Goal: Transaction & Acquisition: Obtain resource

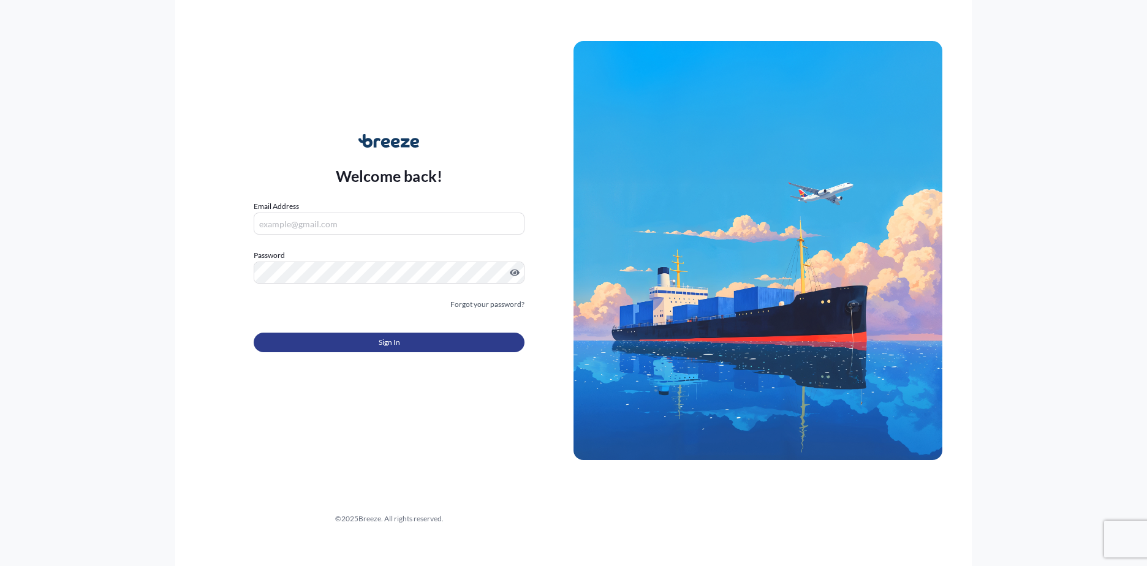
type input "[EMAIL_ADDRESS][DOMAIN_NAME]"
click at [409, 342] on button "Sign In" at bounding box center [389, 343] width 271 height 20
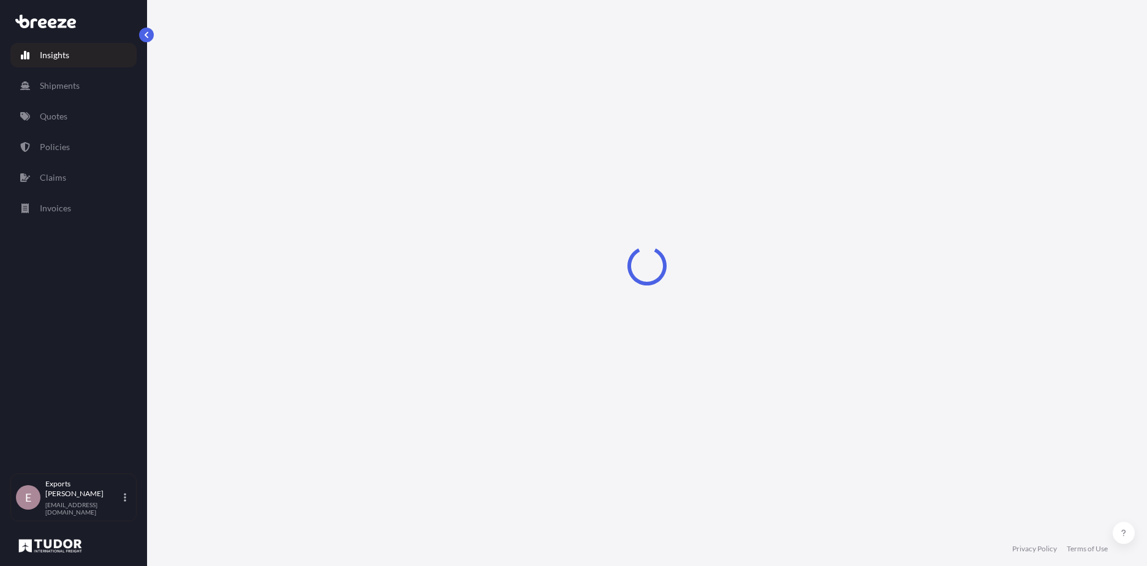
select select "2025"
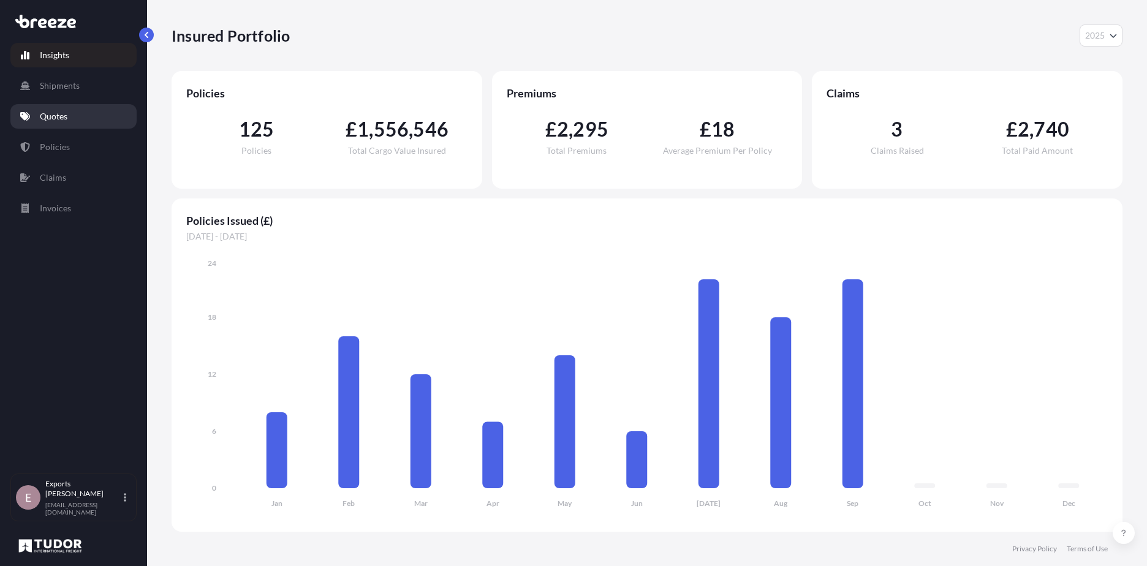
click at [53, 107] on link "Quotes" at bounding box center [73, 116] width 126 height 25
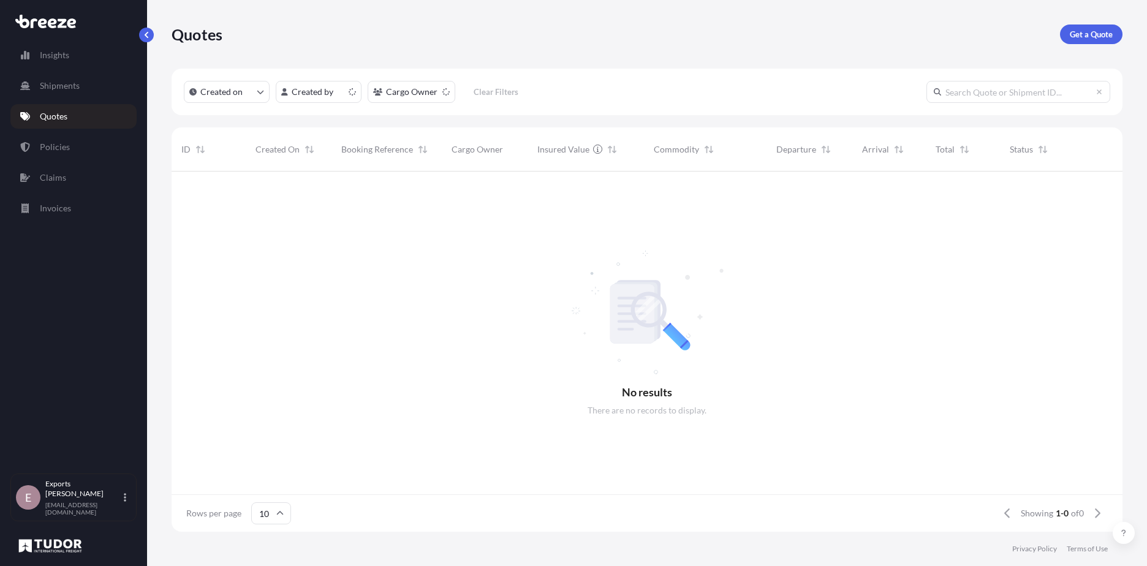
scroll to position [10, 10]
click at [1089, 38] on p "Get a Quote" at bounding box center [1091, 34] width 43 height 12
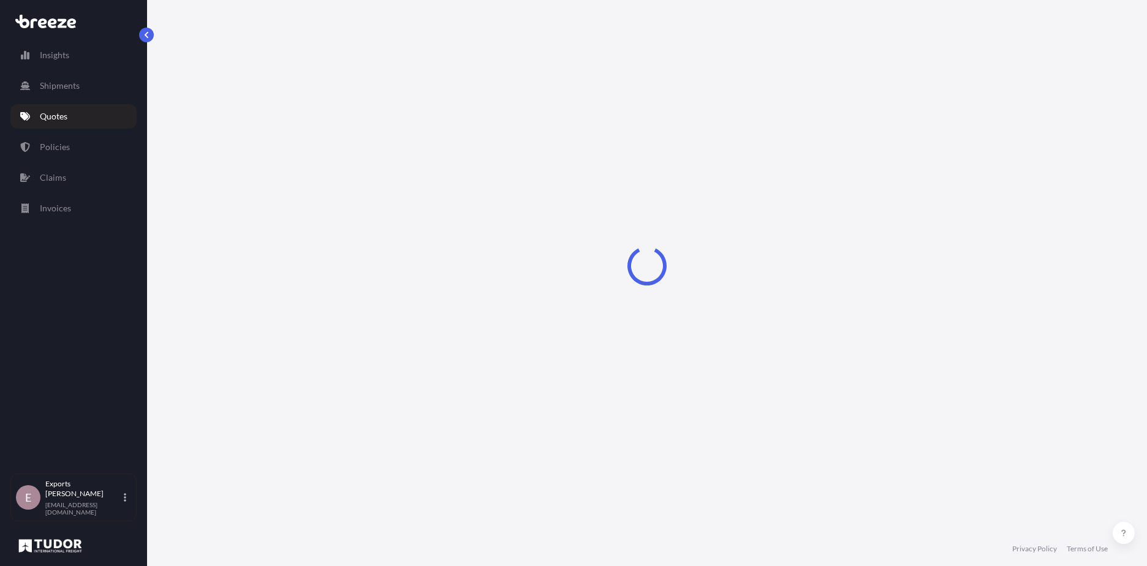
select select "Road"
select select "Sea"
select select "1"
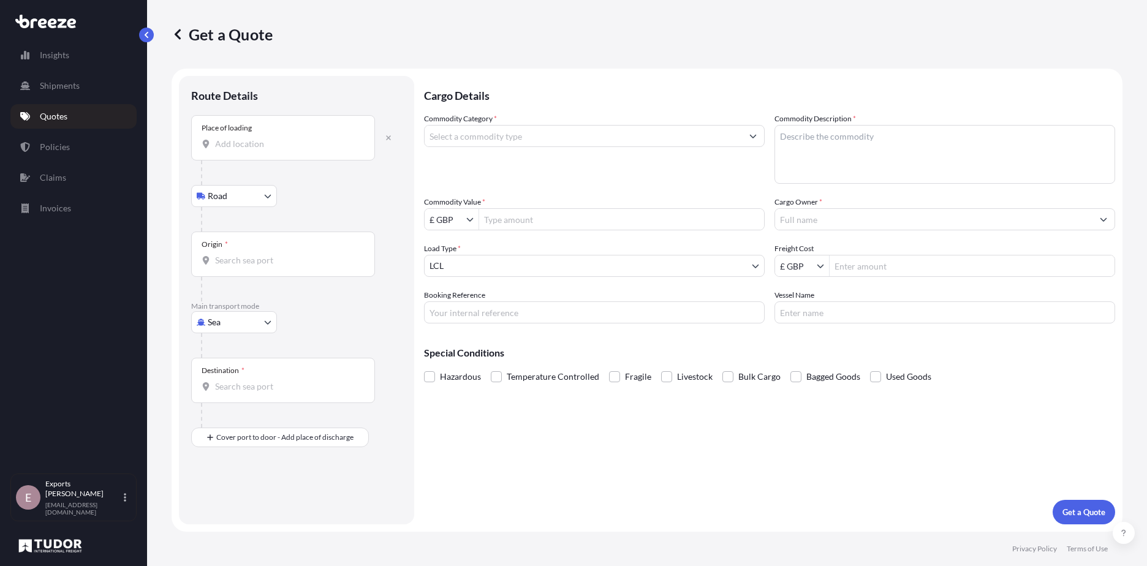
click at [253, 152] on div "Place of loading" at bounding box center [283, 137] width 184 height 45
click at [253, 150] on input "Place of loading" at bounding box center [287, 144] width 145 height 12
click at [269, 188] on span "[STREET_ADDRESS]" at bounding box center [316, 185] width 167 height 12
type input "[STREET_ADDRESS]"
click at [290, 266] on input "Origin *" at bounding box center [287, 265] width 145 height 12
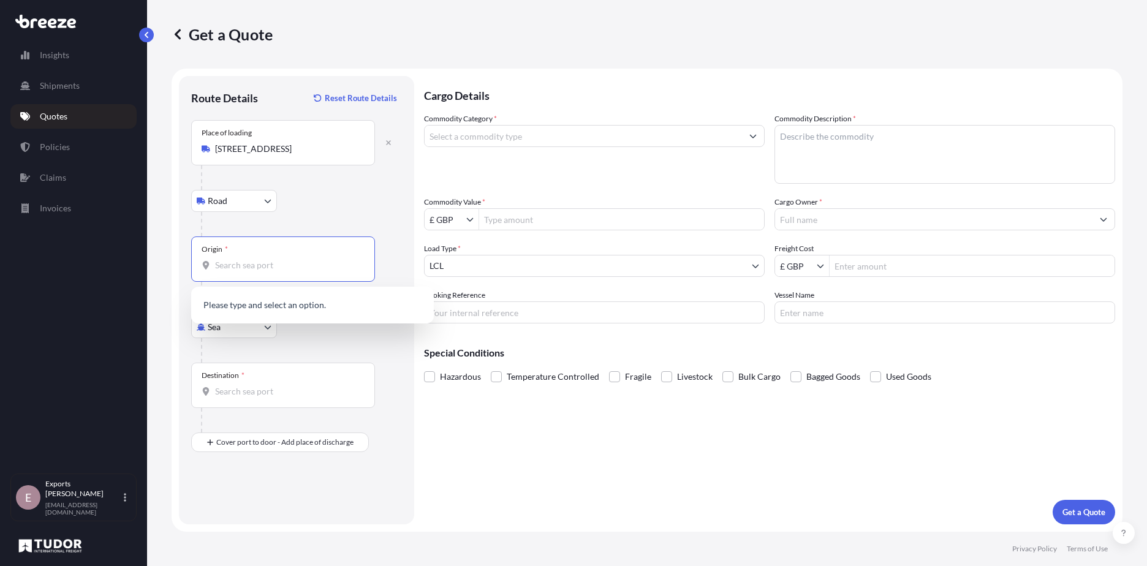
click at [234, 346] on div at bounding box center [301, 350] width 201 height 25
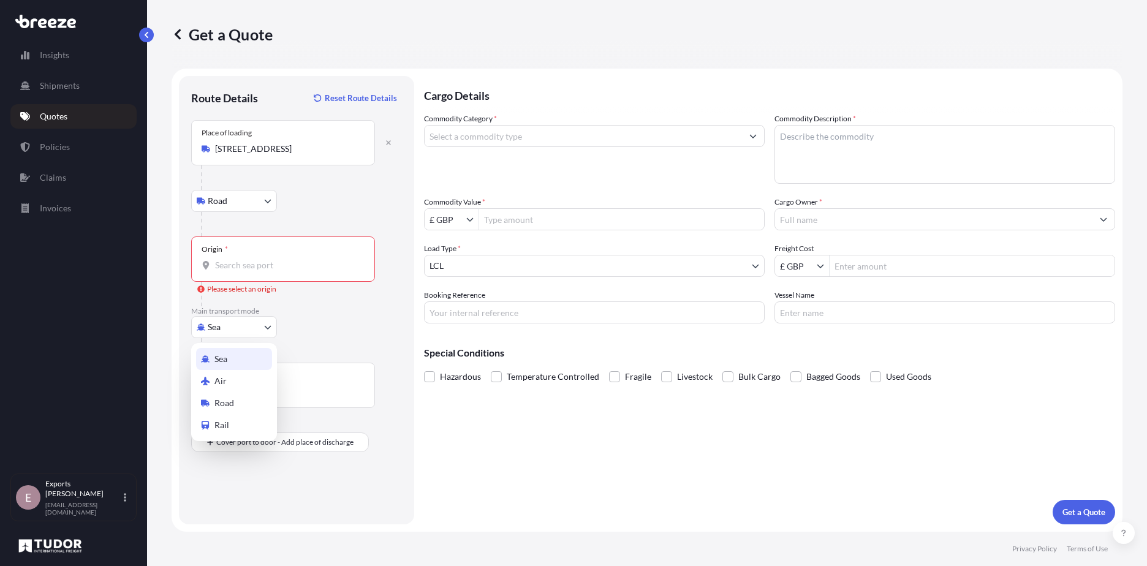
click at [225, 328] on body "5 options available. 0 options available. 5 options available. 0 options availa…" at bounding box center [573, 283] width 1147 height 566
click at [231, 392] on div "Air" at bounding box center [234, 381] width 76 height 22
select select "Air"
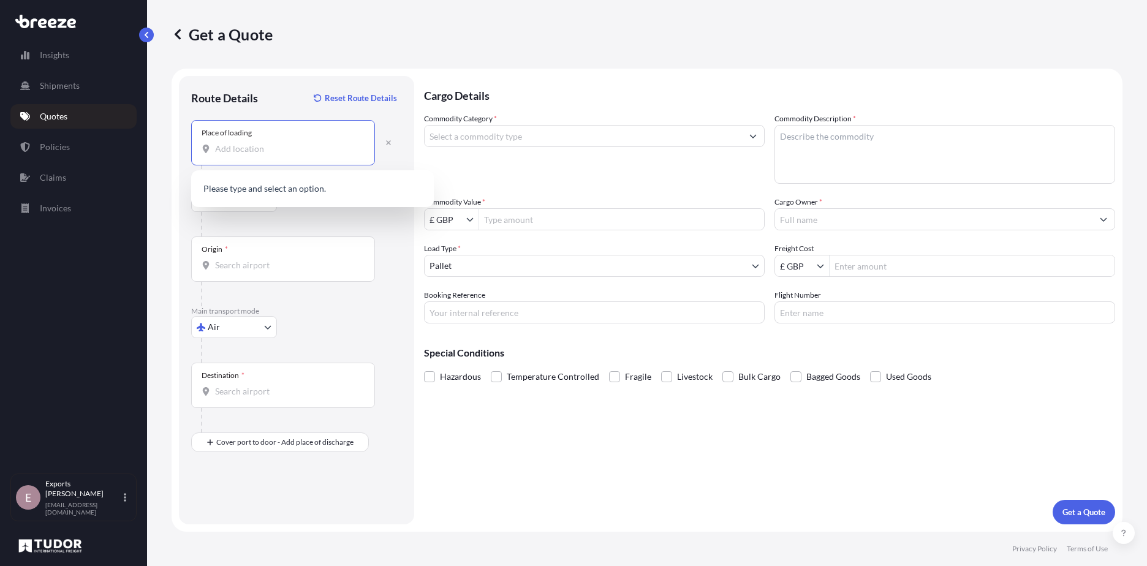
click at [227, 144] on input "Place of loading" at bounding box center [287, 149] width 145 height 12
click at [297, 196] on div "[STREET_ADDRESS]" at bounding box center [312, 189] width 233 height 29
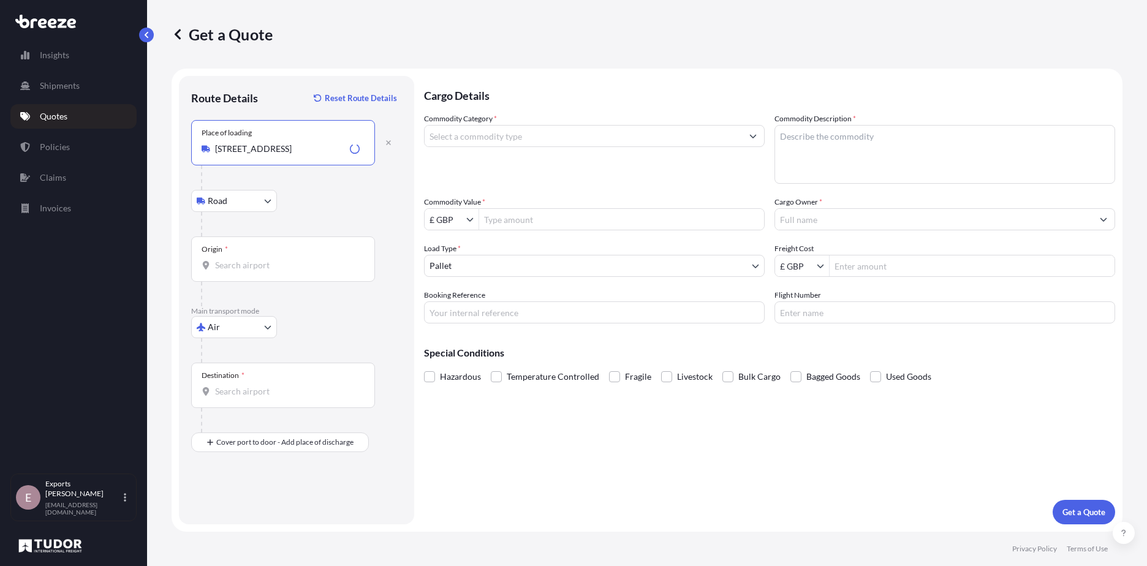
type input "[STREET_ADDRESS]"
click at [274, 248] on div "Origin *" at bounding box center [283, 259] width 184 height 45
click at [274, 259] on input "Origin *" at bounding box center [287, 265] width 145 height 12
type input "A"
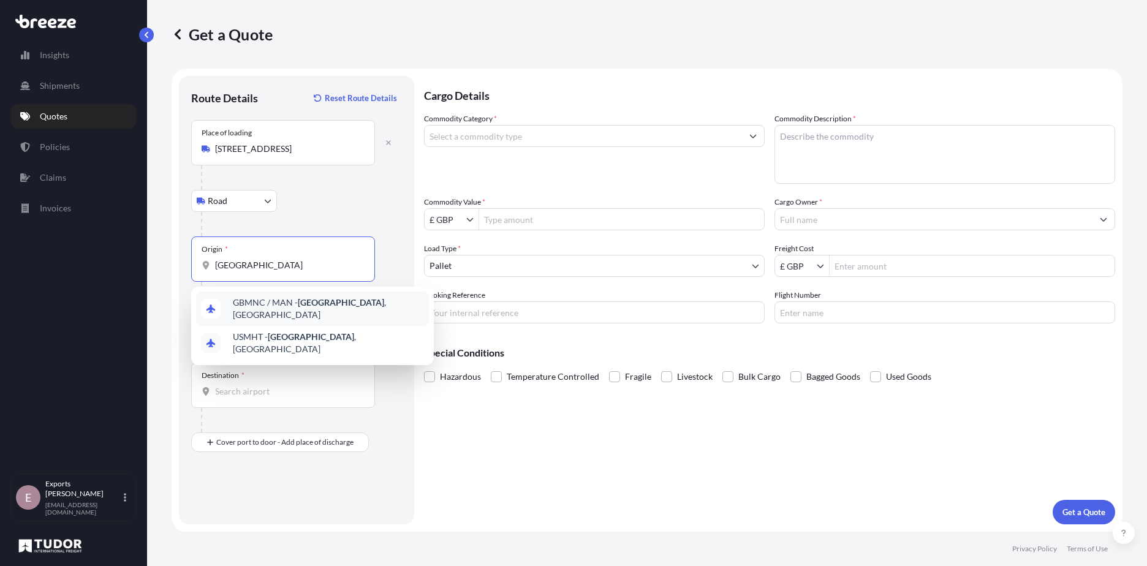
click at [272, 311] on span "GBMNC / MAN - [GEOGRAPHIC_DATA] , [GEOGRAPHIC_DATA]" at bounding box center [328, 309] width 191 height 25
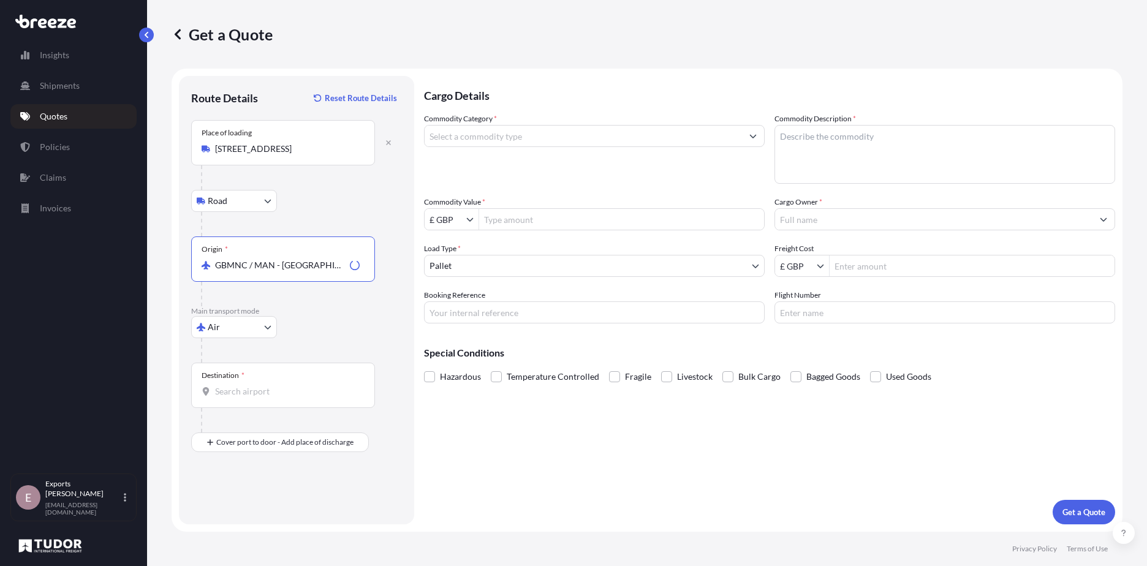
type input "GBMNC / MAN - [GEOGRAPHIC_DATA], [GEOGRAPHIC_DATA]"
click at [295, 390] on input "Destination *" at bounding box center [287, 391] width 145 height 12
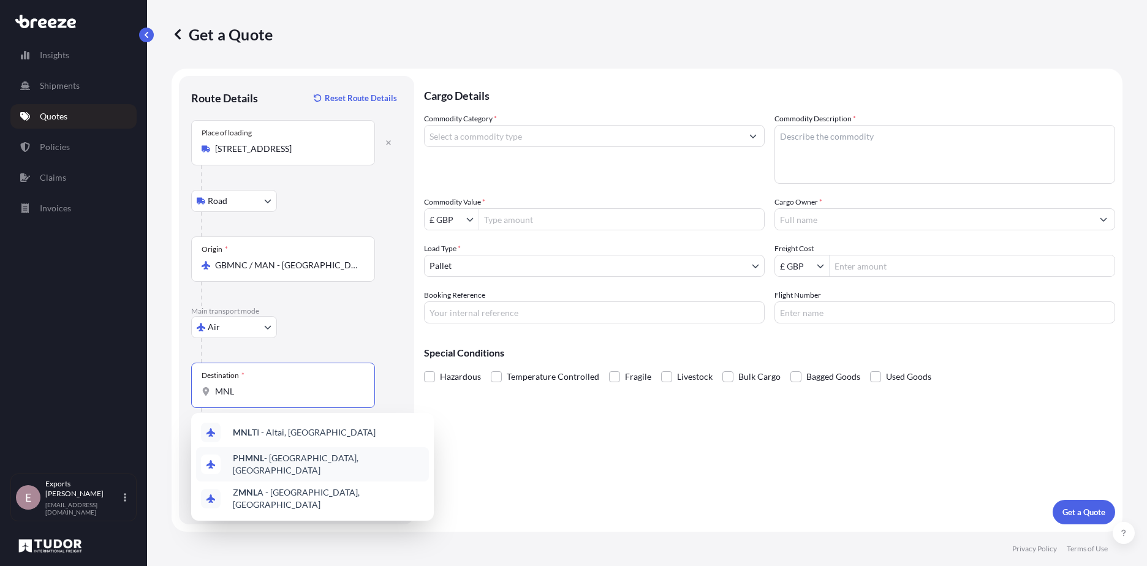
click at [309, 465] on span "PH MNL - [GEOGRAPHIC_DATA], [GEOGRAPHIC_DATA]" at bounding box center [328, 464] width 191 height 25
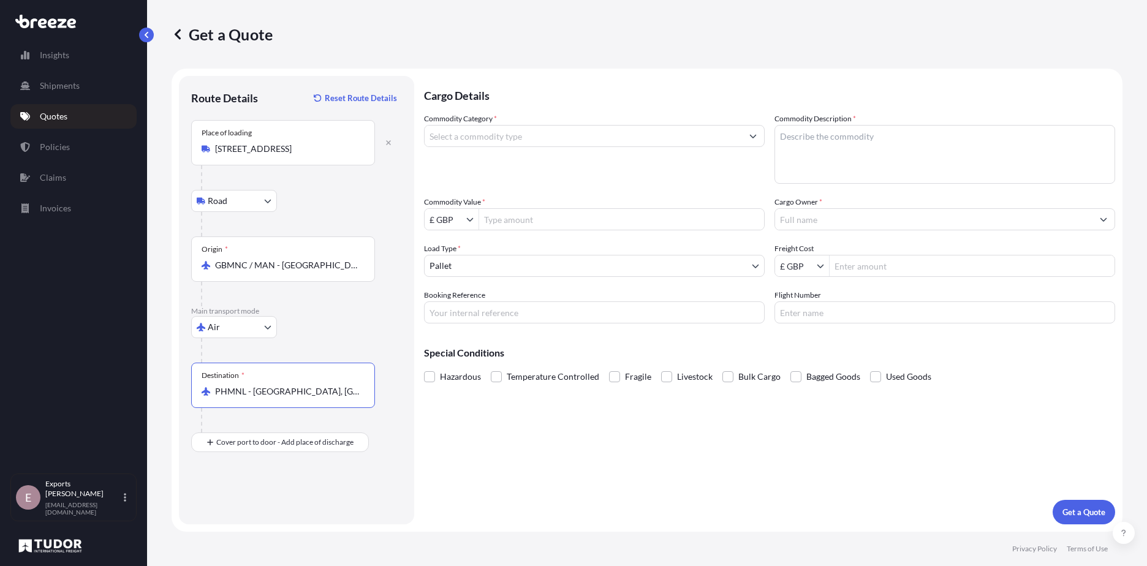
type input "PHMNL - [GEOGRAPHIC_DATA], [GEOGRAPHIC_DATA]"
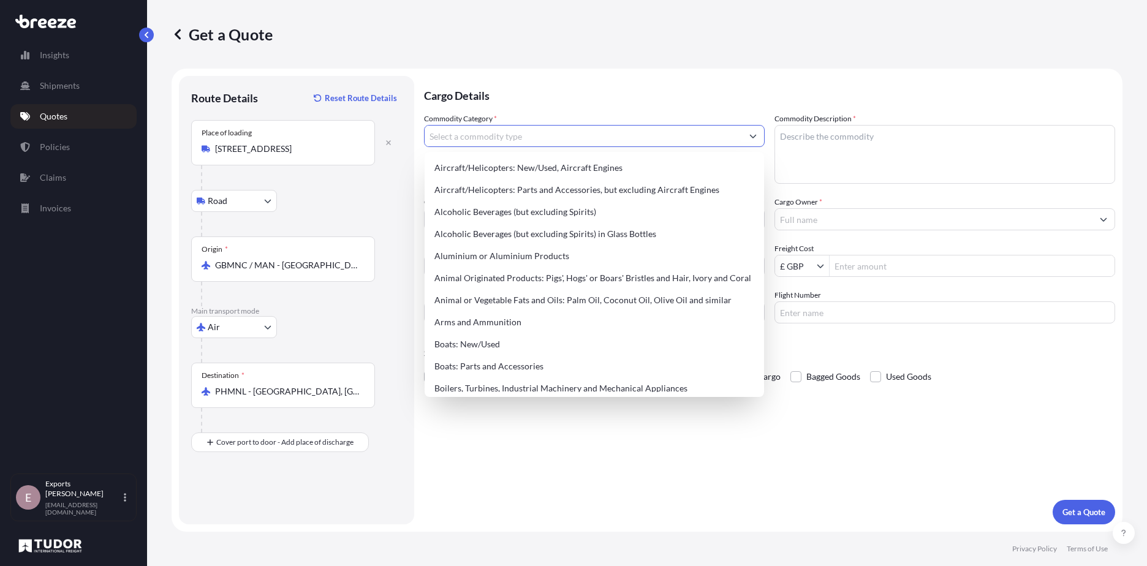
click at [533, 145] on input "Commodity Category *" at bounding box center [583, 136] width 317 height 22
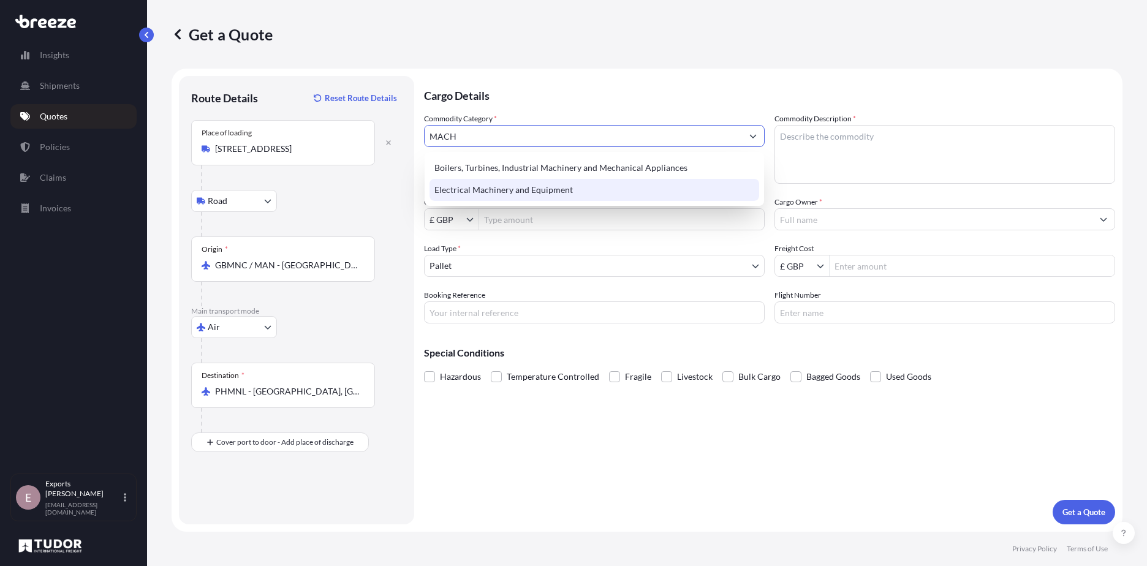
click at [503, 188] on div "Electrical Machinery and Equipment" at bounding box center [595, 190] width 330 height 22
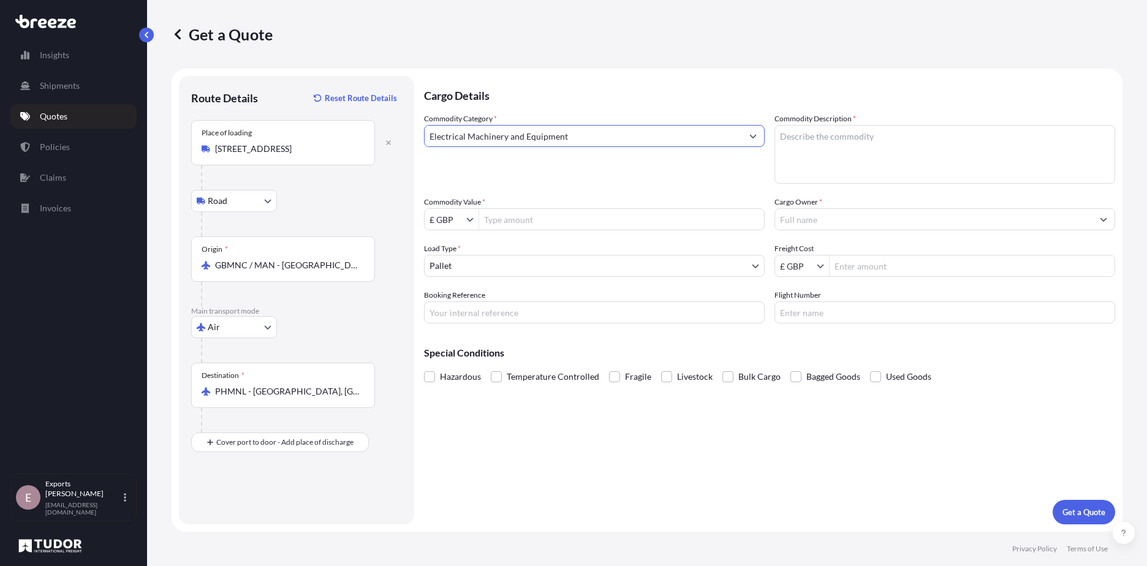
type input "Electrical Machinery and Equipment"
click at [843, 139] on textarea "Commodity Description *" at bounding box center [945, 154] width 341 height 59
type textarea "INCUBATOR PARTS"
type input "$ USD"
type input "26,240"
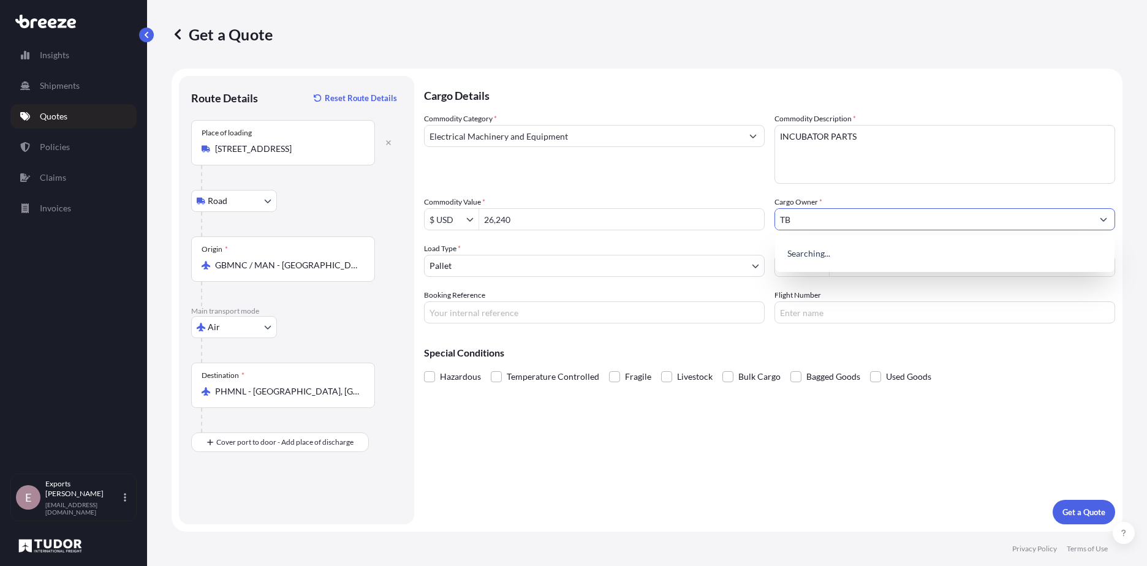
type input "T"
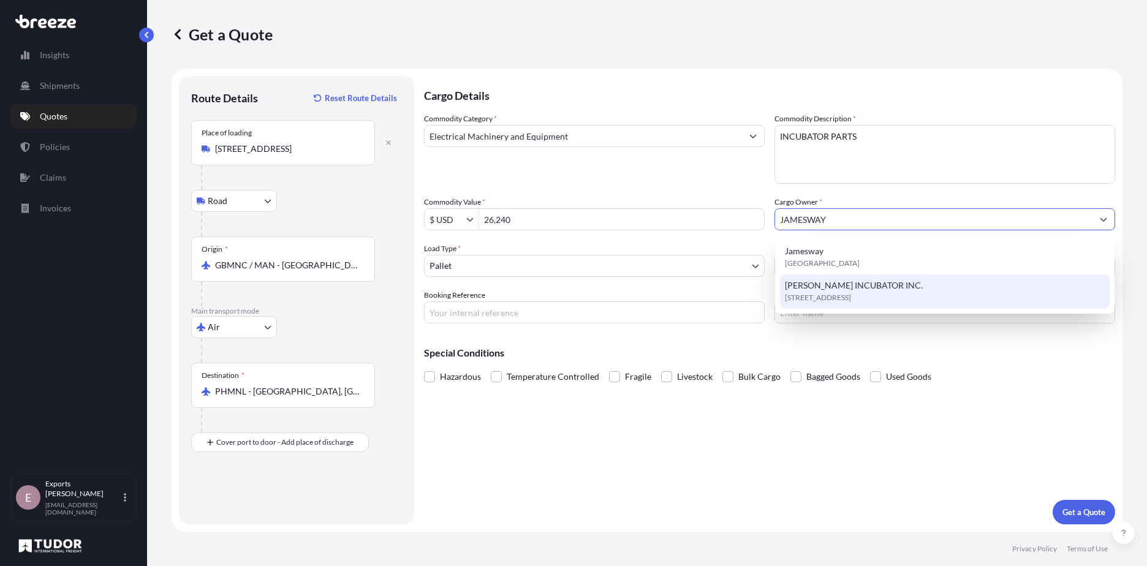
click at [859, 289] on span "[PERSON_NAME] INCUBATOR INC." at bounding box center [854, 285] width 138 height 12
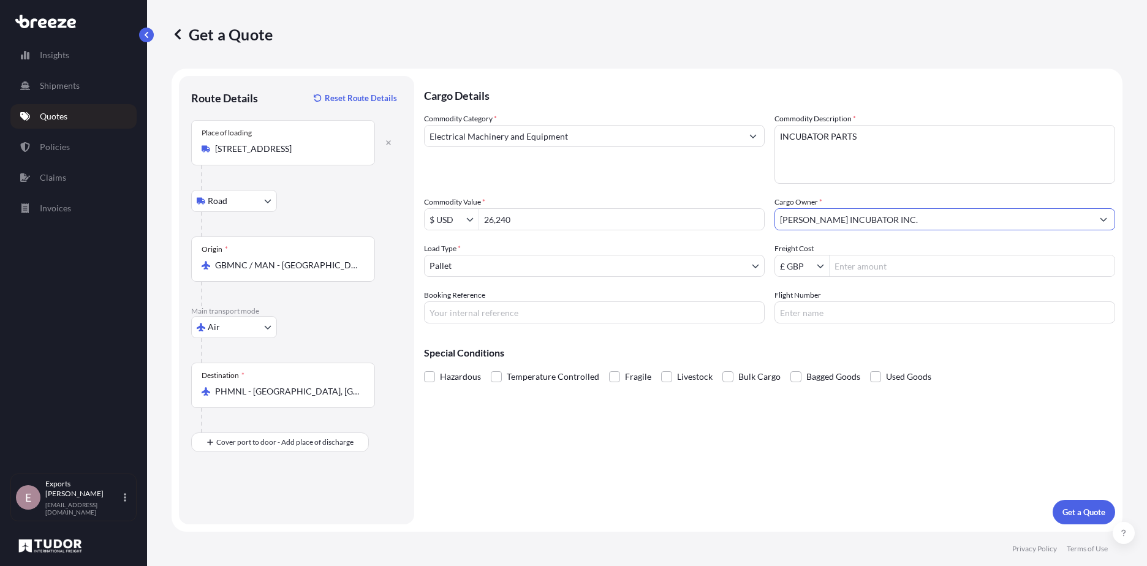
type input "[PERSON_NAME] INCUBATOR INC."
drag, startPoint x: 905, startPoint y: 262, endPoint x: 911, endPoint y: 254, distance: 10.5
click at [905, 262] on input "Freight Cost" at bounding box center [972, 266] width 285 height 22
type input "2"
type input "9"
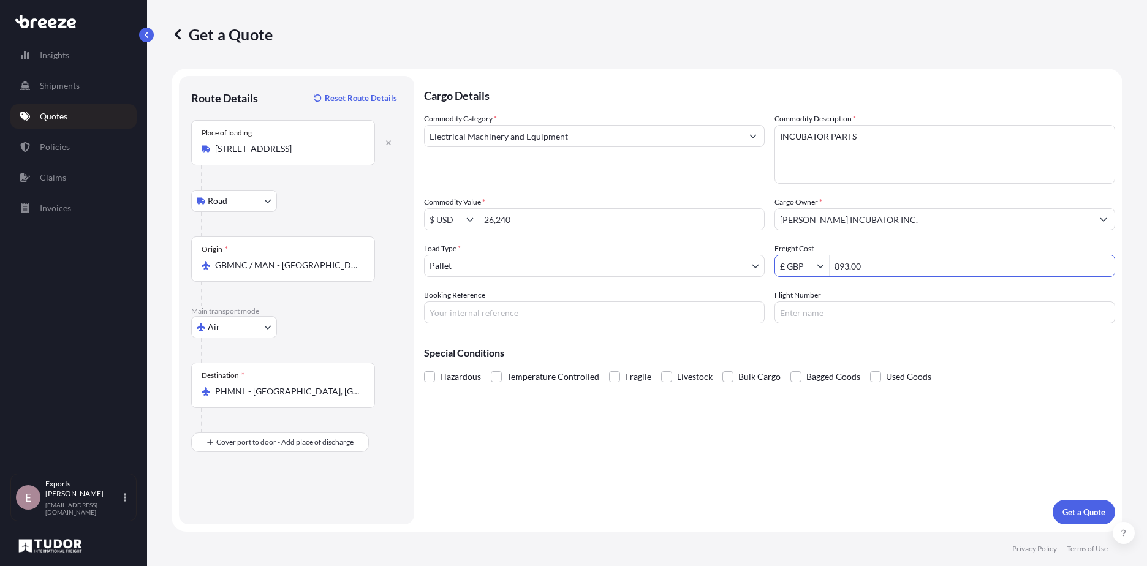
type input "893"
click at [1074, 523] on button "Get a Quote" at bounding box center [1084, 512] width 63 height 25
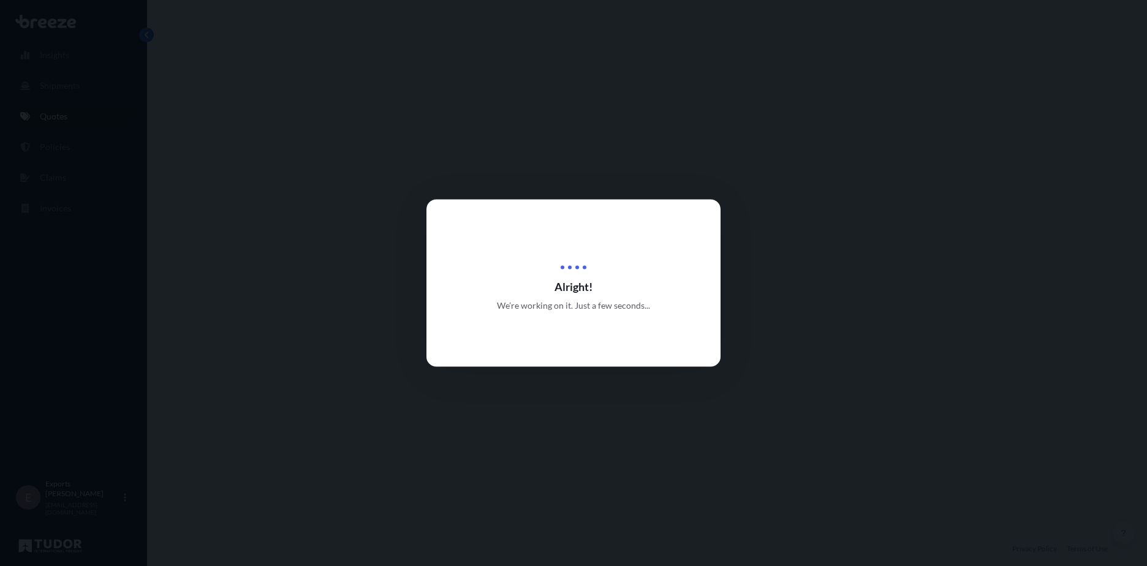
select select "Road"
select select "Air"
select select "1"
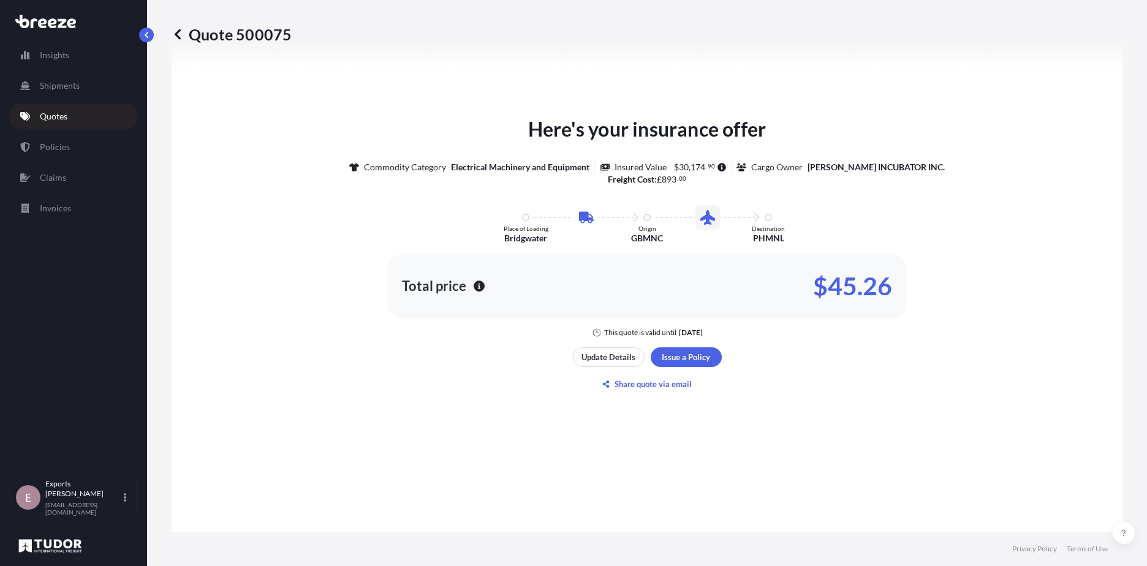
scroll to position [602, 0]
